Goal: Task Accomplishment & Management: Manage account settings

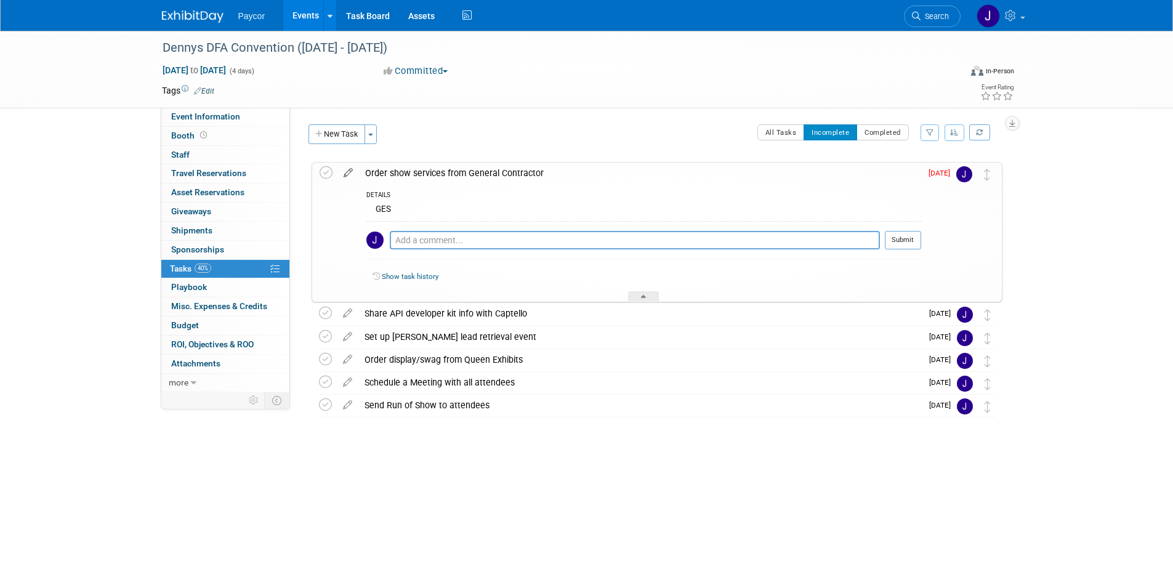
click at [347, 173] on icon at bounding box center [348, 170] width 22 height 15
select select "8"
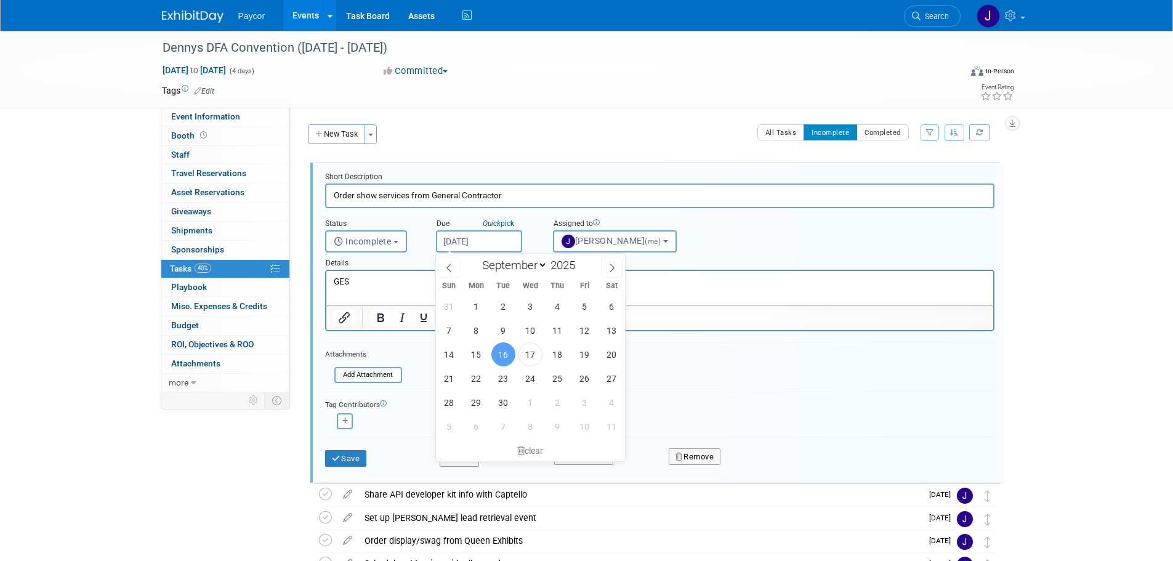
click at [456, 236] on input "Sep 16, 2025" at bounding box center [479, 241] width 86 height 22
click at [563, 404] on span "2" at bounding box center [557, 402] width 24 height 24
type input "Oct 2, 2025"
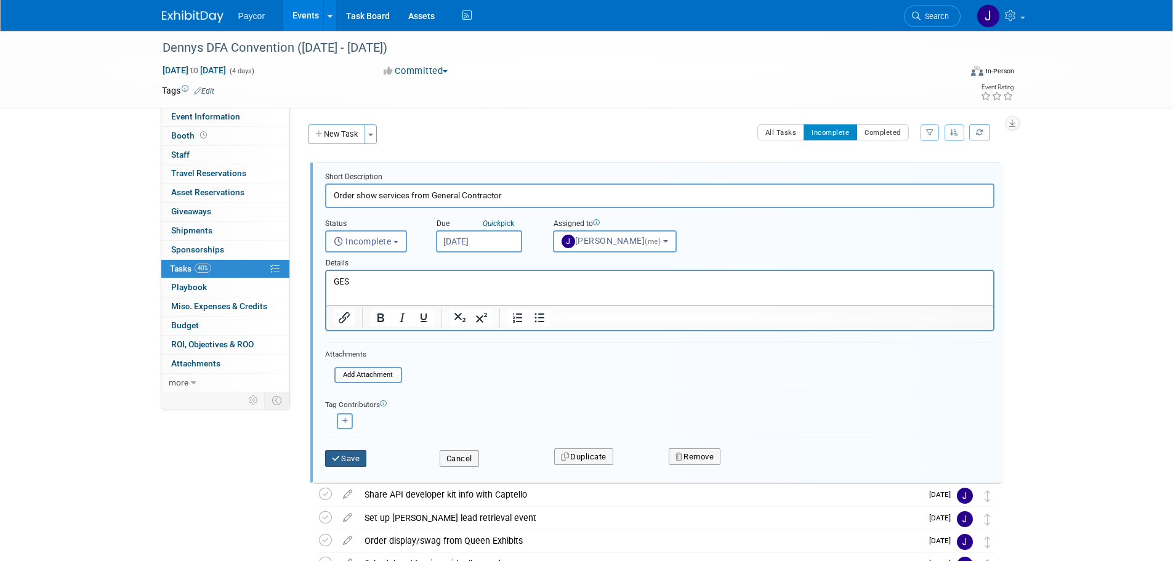
click at [361, 462] on button "Save" at bounding box center [346, 458] width 42 height 17
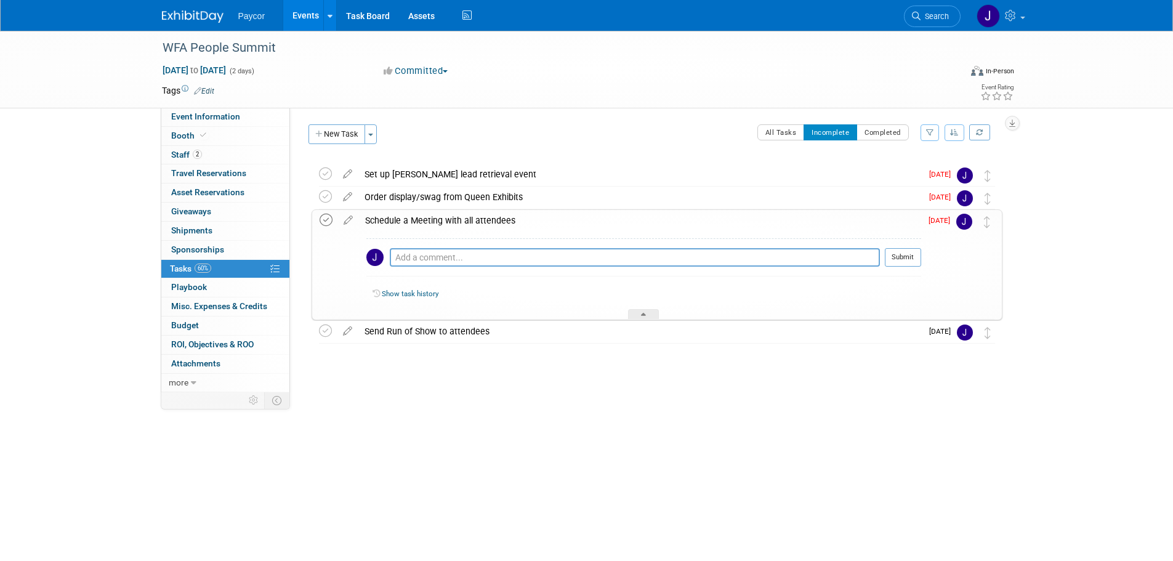
click at [326, 218] on icon at bounding box center [326, 220] width 13 height 13
